Goal: Connect with others: Connect with others

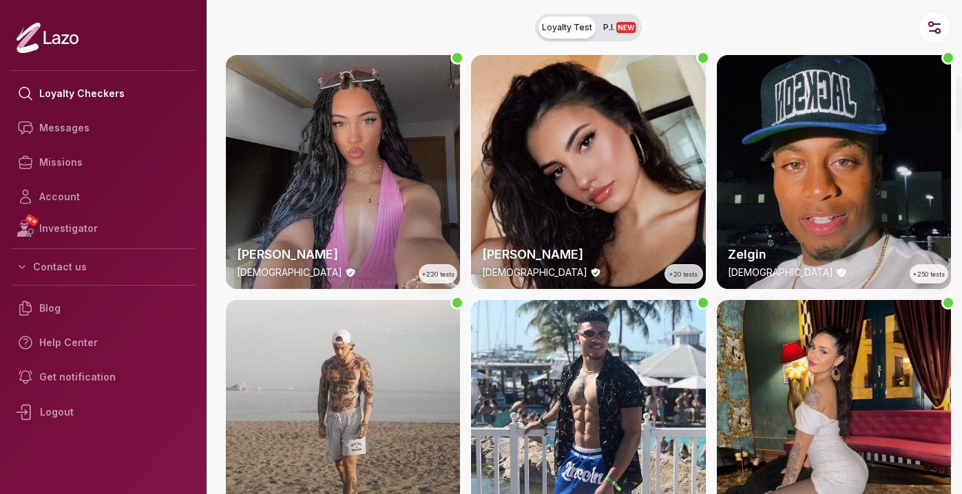
scroll to position [661, 0]
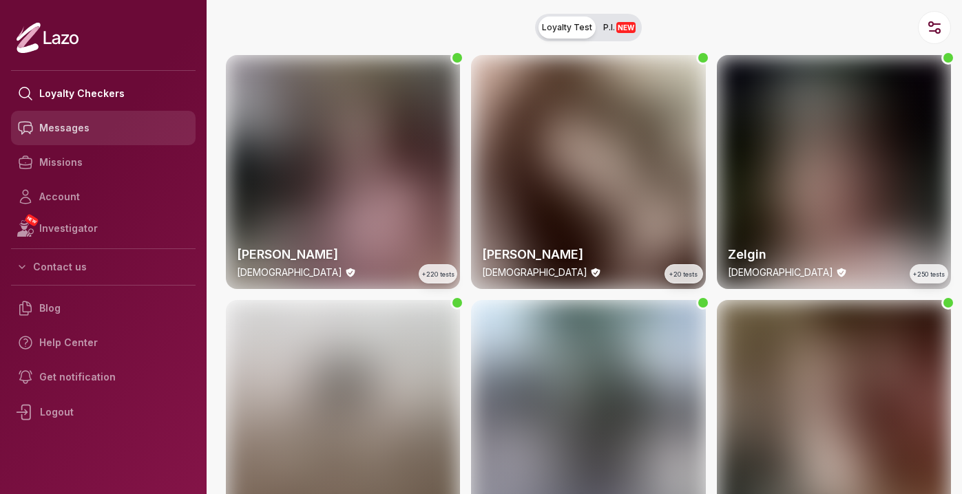
click at [81, 131] on link "Messages" at bounding box center [103, 128] width 185 height 34
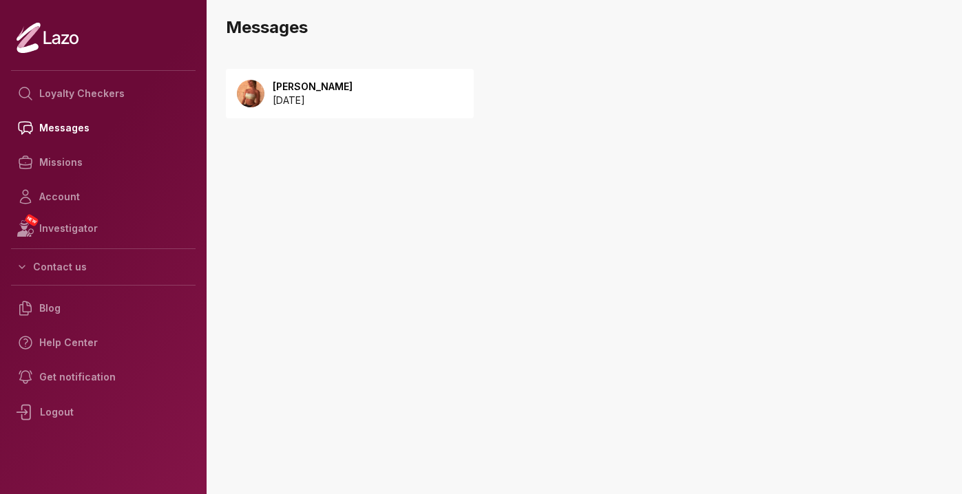
click at [335, 86] on p "[PERSON_NAME]" at bounding box center [313, 87] width 80 height 14
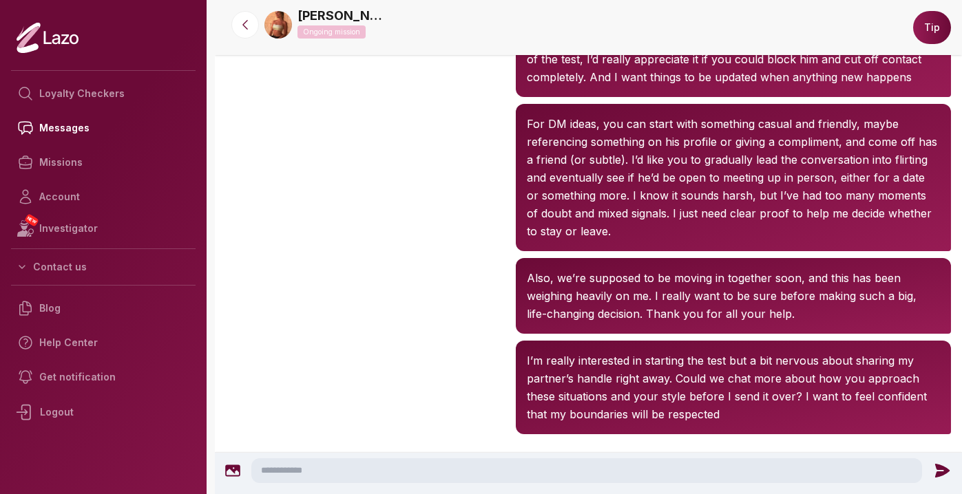
scroll to position [1269, 0]
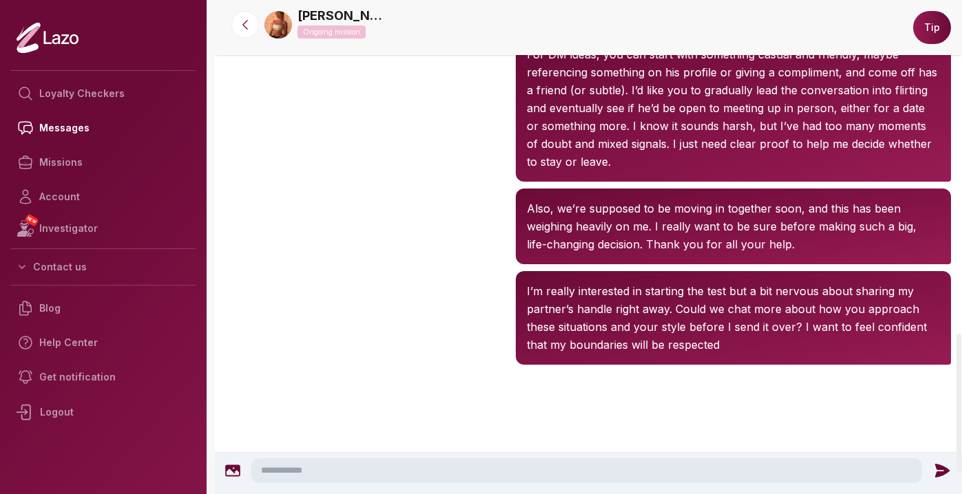
scroll to position [1269, 0]
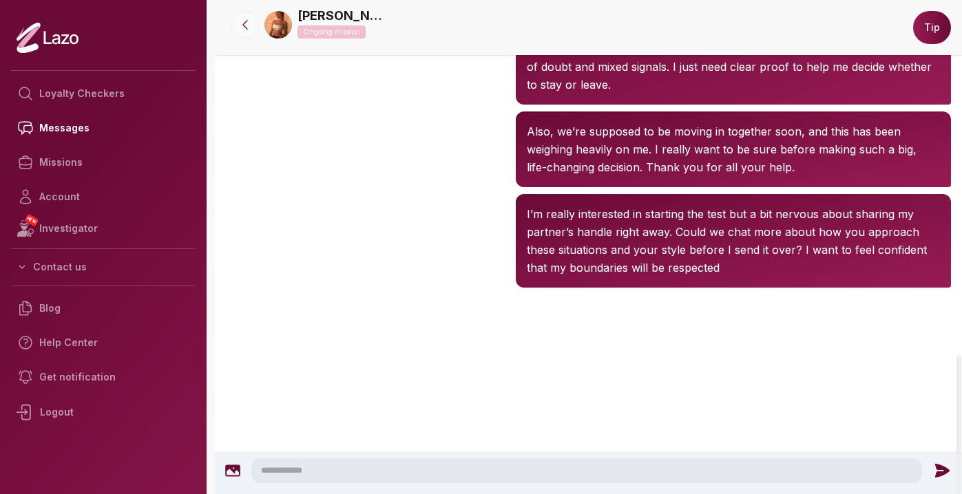
click at [248, 19] on icon at bounding box center [245, 25] width 14 height 14
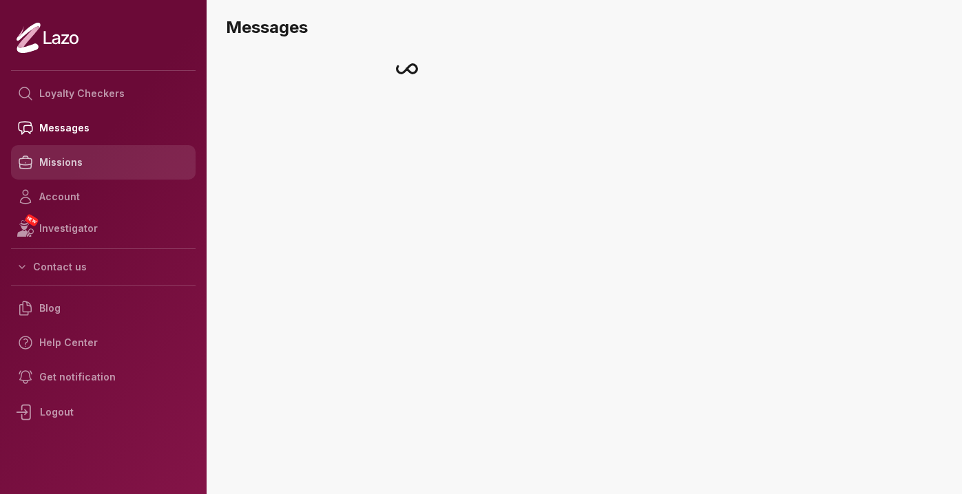
click at [85, 152] on link "Missions" at bounding box center [103, 162] width 185 height 34
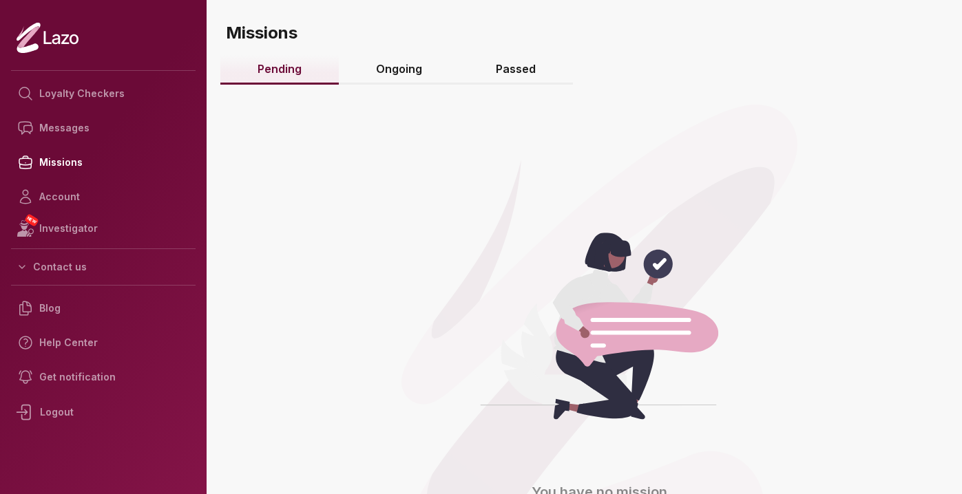
click at [393, 70] on link "Ongoing" at bounding box center [399, 70] width 121 height 30
